Goal: Find specific page/section: Find specific page/section

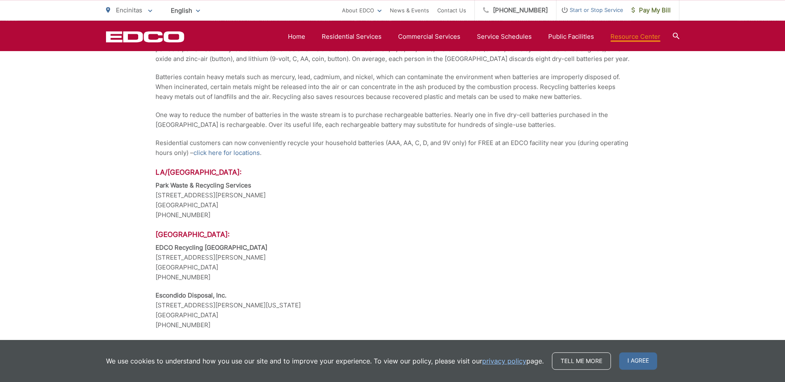
scroll to position [715, 0]
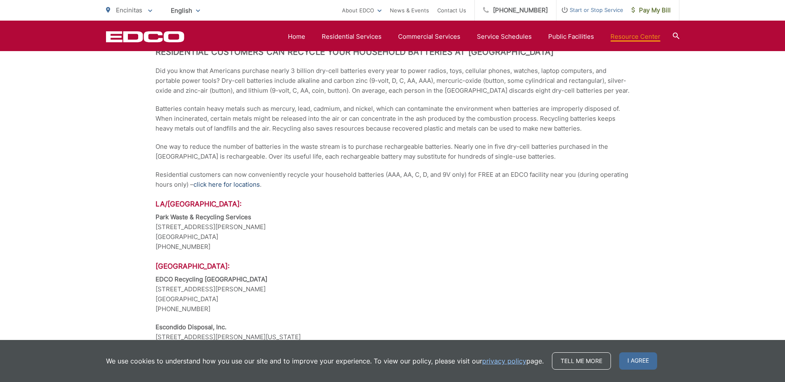
click at [228, 184] on link "click here for locations" at bounding box center [226, 185] width 66 height 10
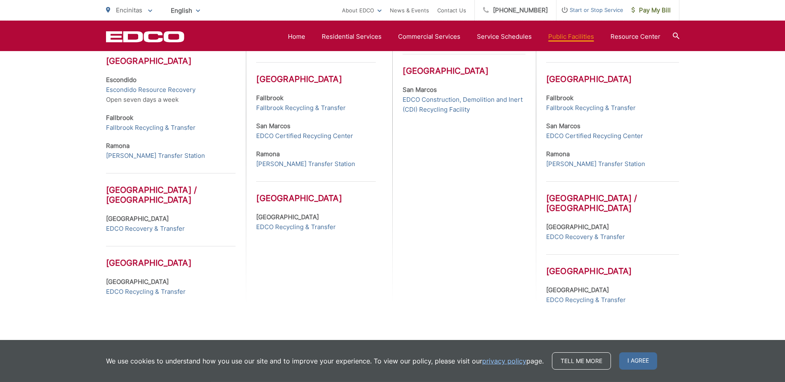
scroll to position [379, 0]
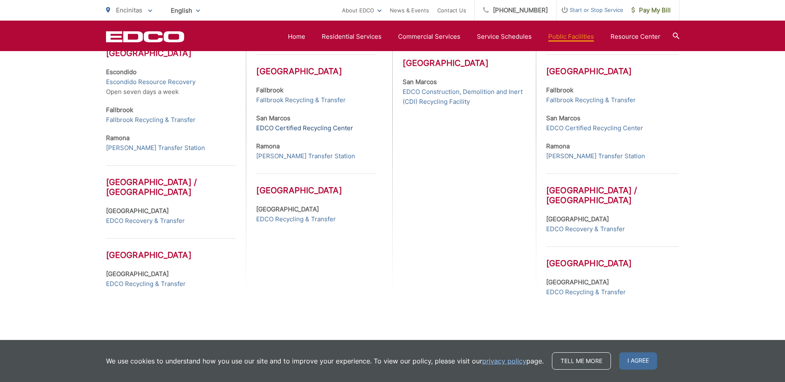
click at [291, 133] on link "EDCO Certified Recycling Center" at bounding box center [304, 128] width 97 height 10
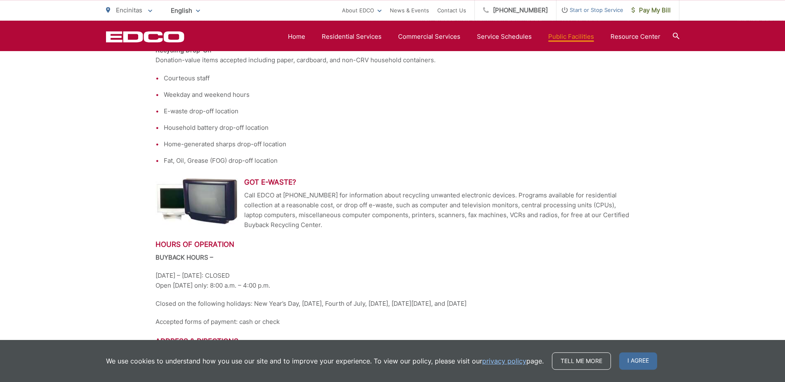
scroll to position [336, 0]
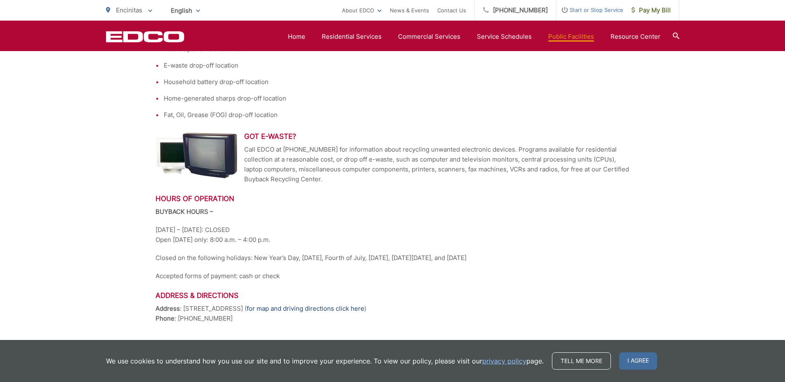
click at [324, 306] on link "for map and driving directions click here" at bounding box center [306, 309] width 118 height 10
